Goal: Navigation & Orientation: Find specific page/section

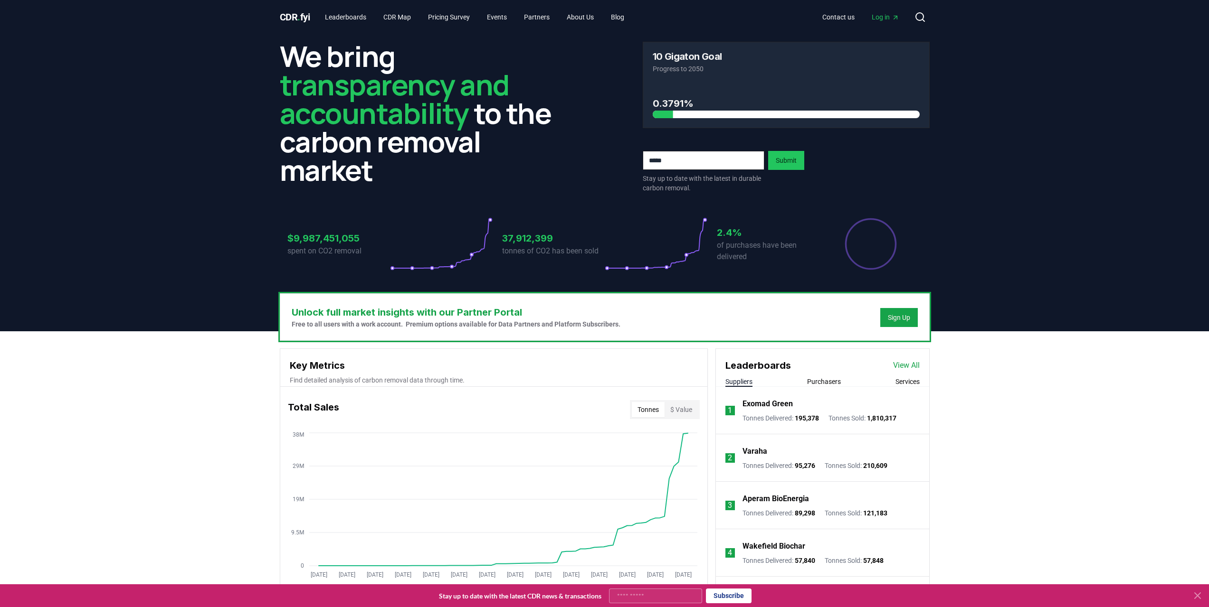
click at [894, 14] on icon "Main" at bounding box center [895, 18] width 8 height 8
click at [357, 11] on link "Leaderboards" at bounding box center [345, 17] width 57 height 17
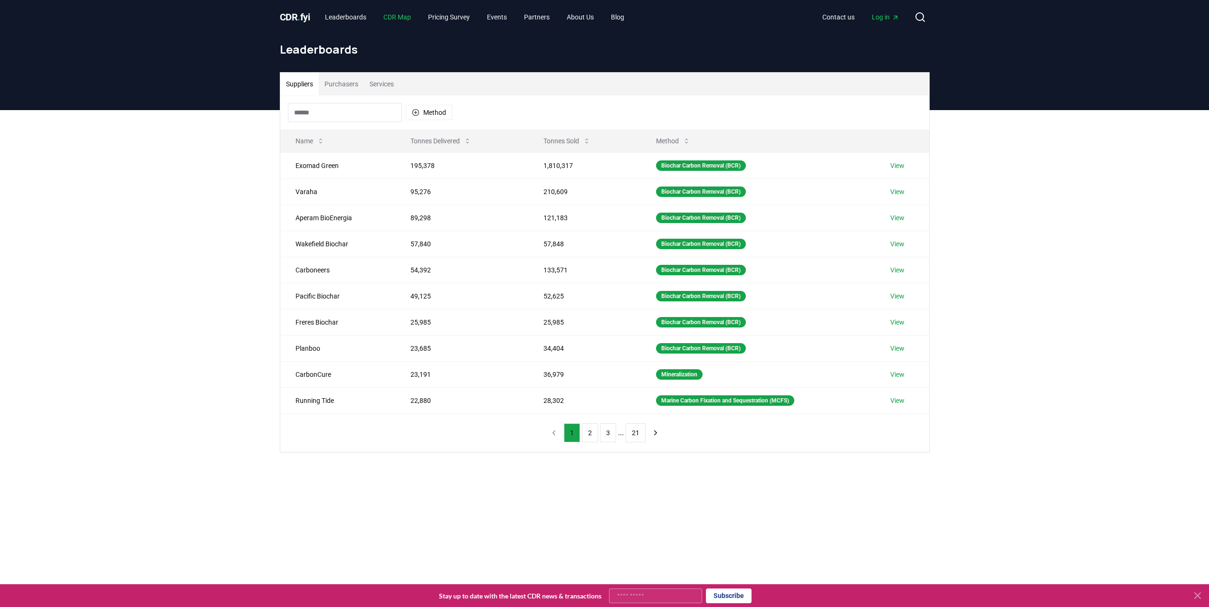
click at [407, 11] on link "CDR Map" at bounding box center [397, 17] width 43 height 17
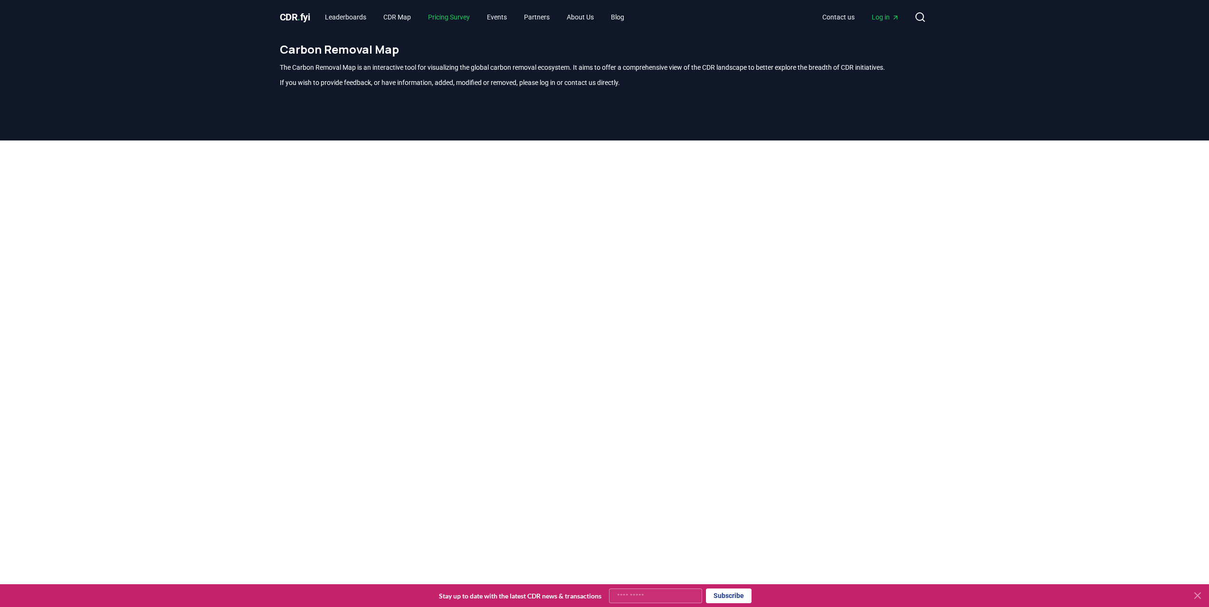
click at [446, 14] on link "Pricing Survey" at bounding box center [448, 17] width 57 height 17
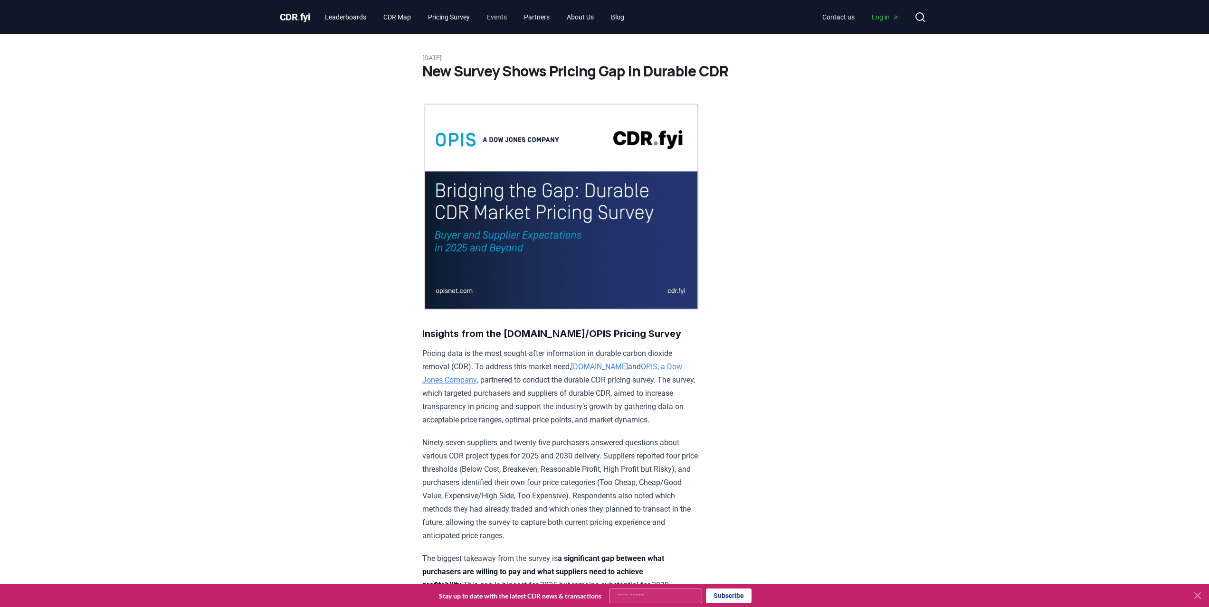
click at [491, 14] on link "Events" at bounding box center [496, 17] width 35 height 17
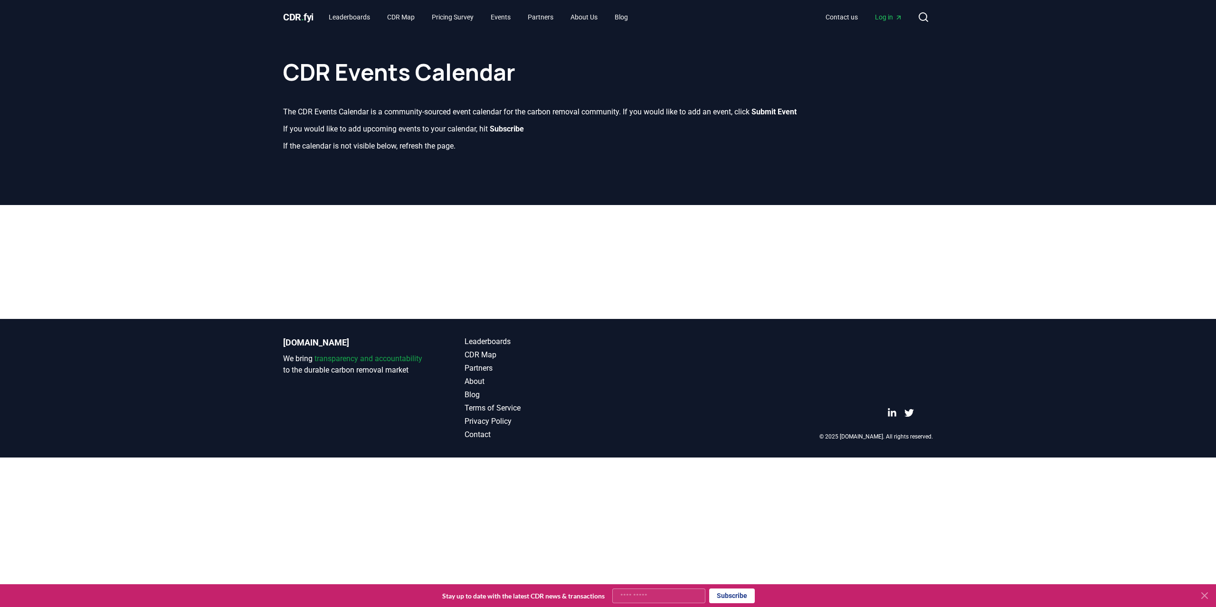
click at [599, 29] on div "CDR . fyi Leaderboards CDR Map Pricing Survey Events Partners About Us Blog Con…" at bounding box center [608, 17] width 650 height 34
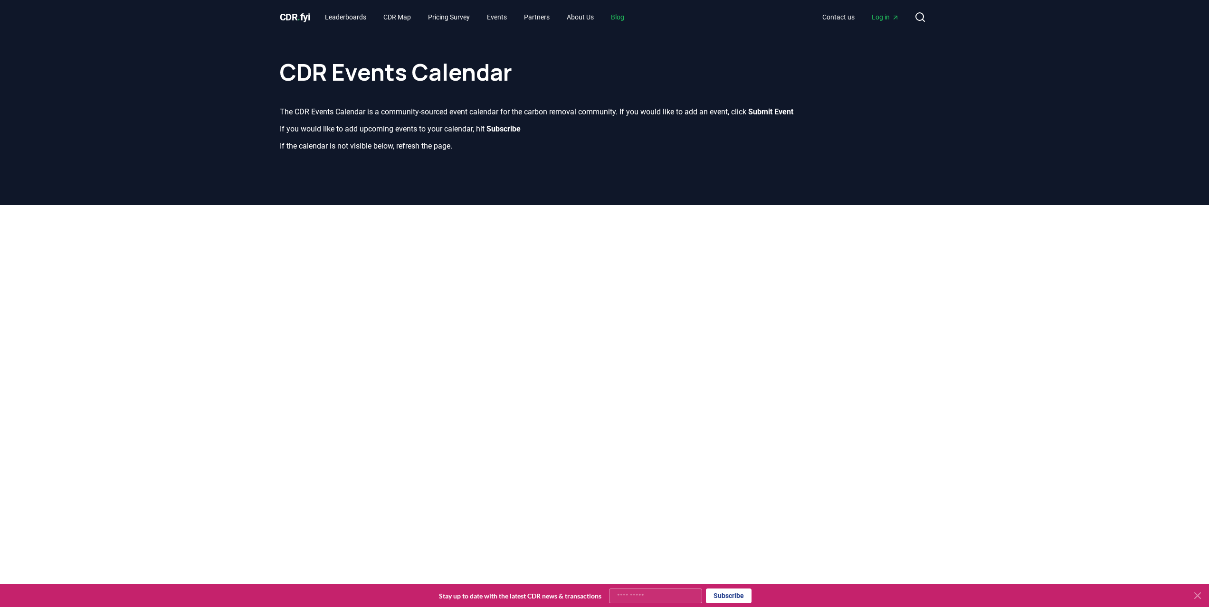
click at [629, 19] on link "Blog" at bounding box center [617, 17] width 28 height 17
click at [349, 18] on link "Leaderboards" at bounding box center [345, 17] width 57 height 17
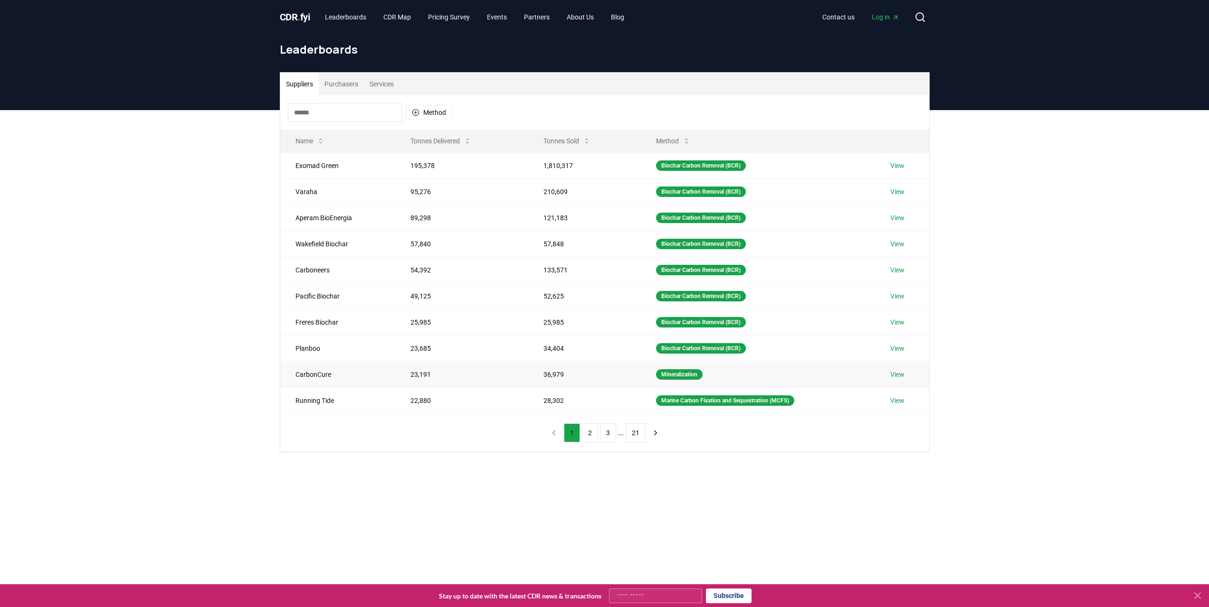
click at [308, 374] on td "CarbonCure" at bounding box center [337, 374] width 115 height 26
click at [900, 373] on link "View" at bounding box center [897, 374] width 14 height 9
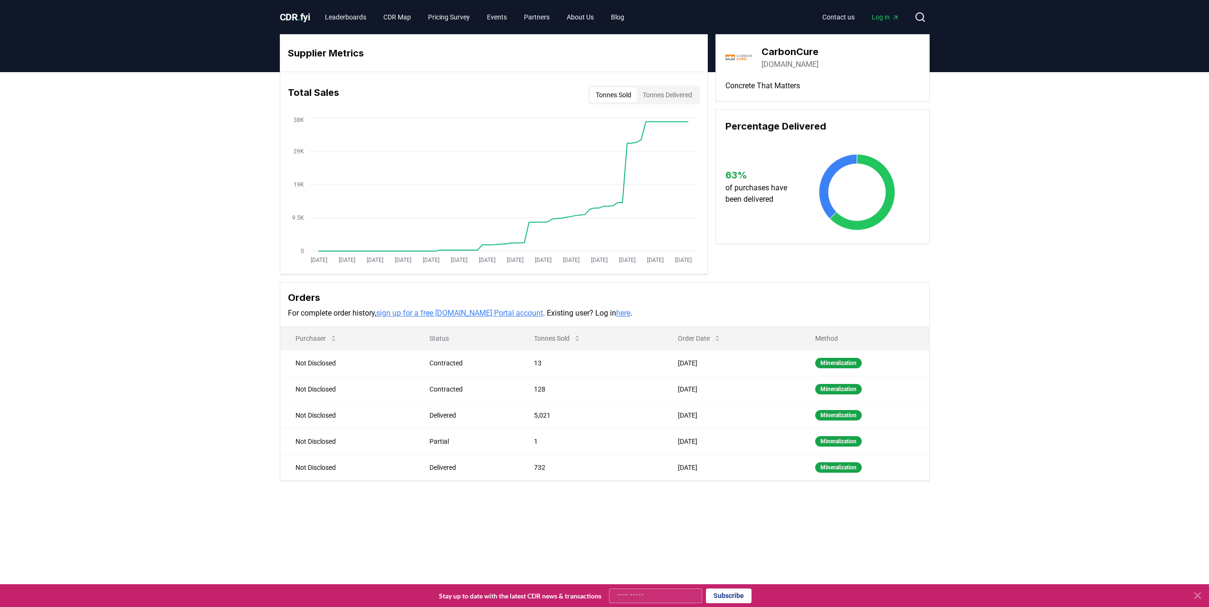
click at [303, 17] on span "CDR . fyi" at bounding box center [295, 16] width 30 height 11
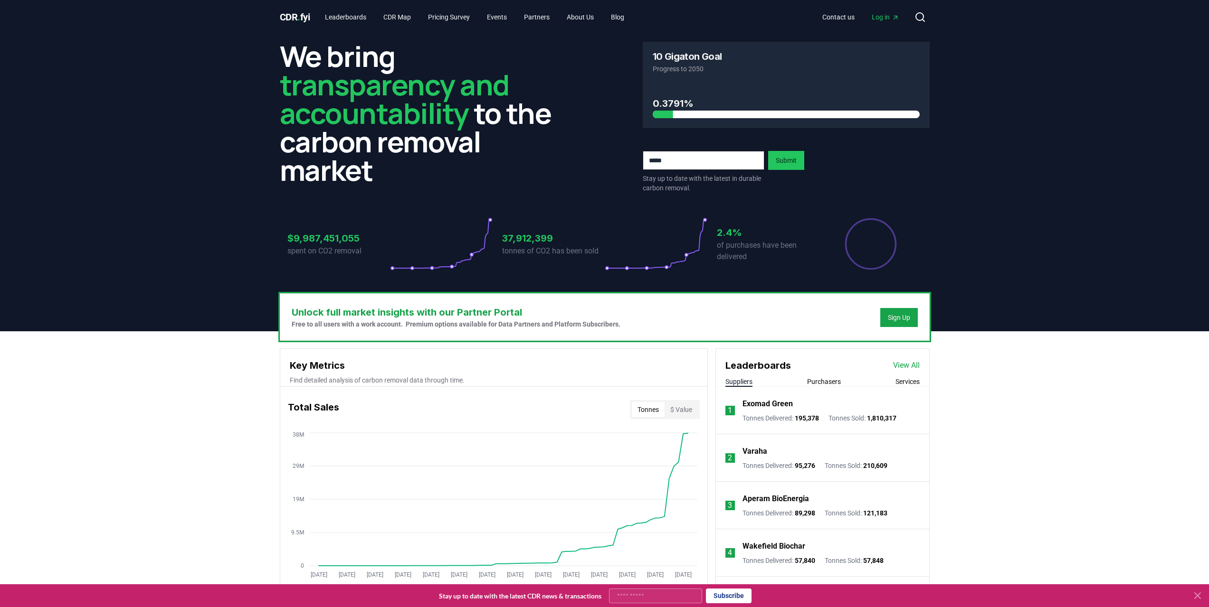
click at [199, 205] on header "We bring transparency and accountability to the carbon removal market 10 Gigato…" at bounding box center [604, 182] width 1209 height 297
drag, startPoint x: 156, startPoint y: 418, endPoint x: 155, endPoint y: 425, distance: 6.8
